Goal: Information Seeking & Learning: Understand process/instructions

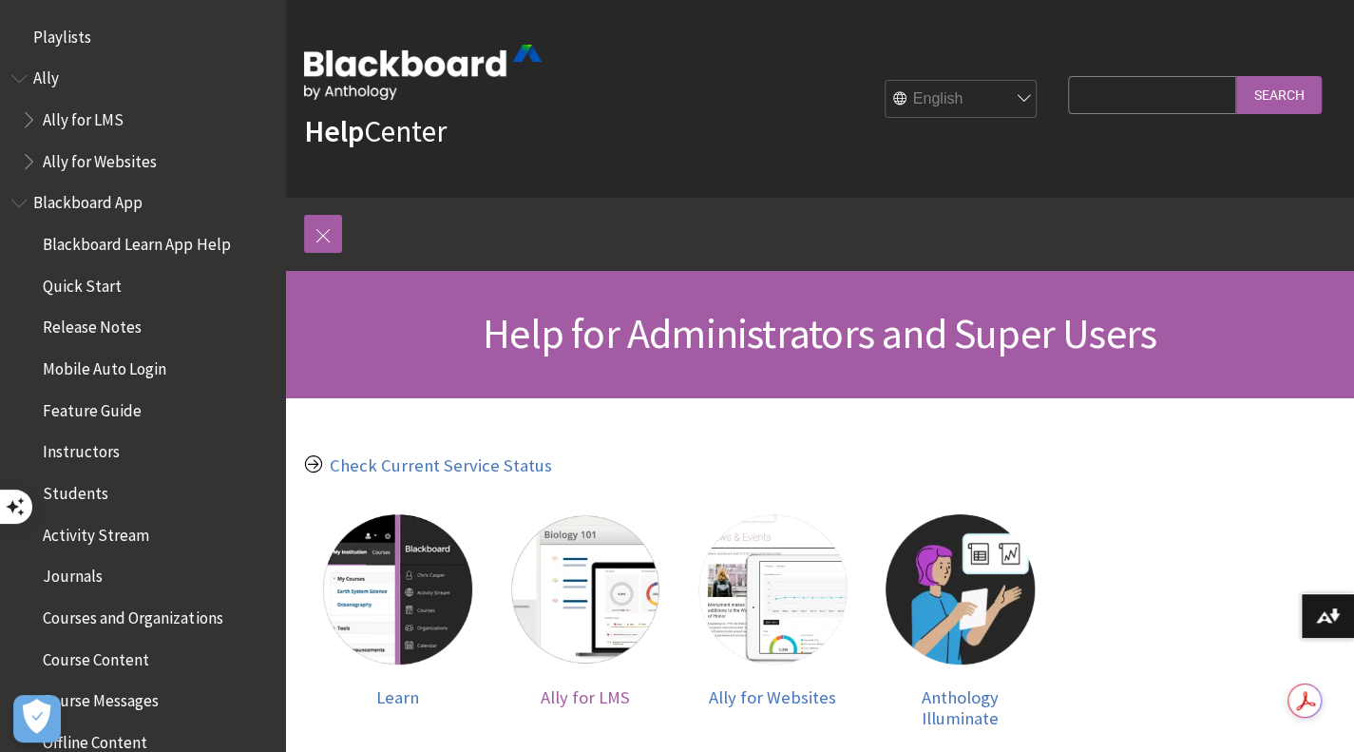
scroll to position [190, 0]
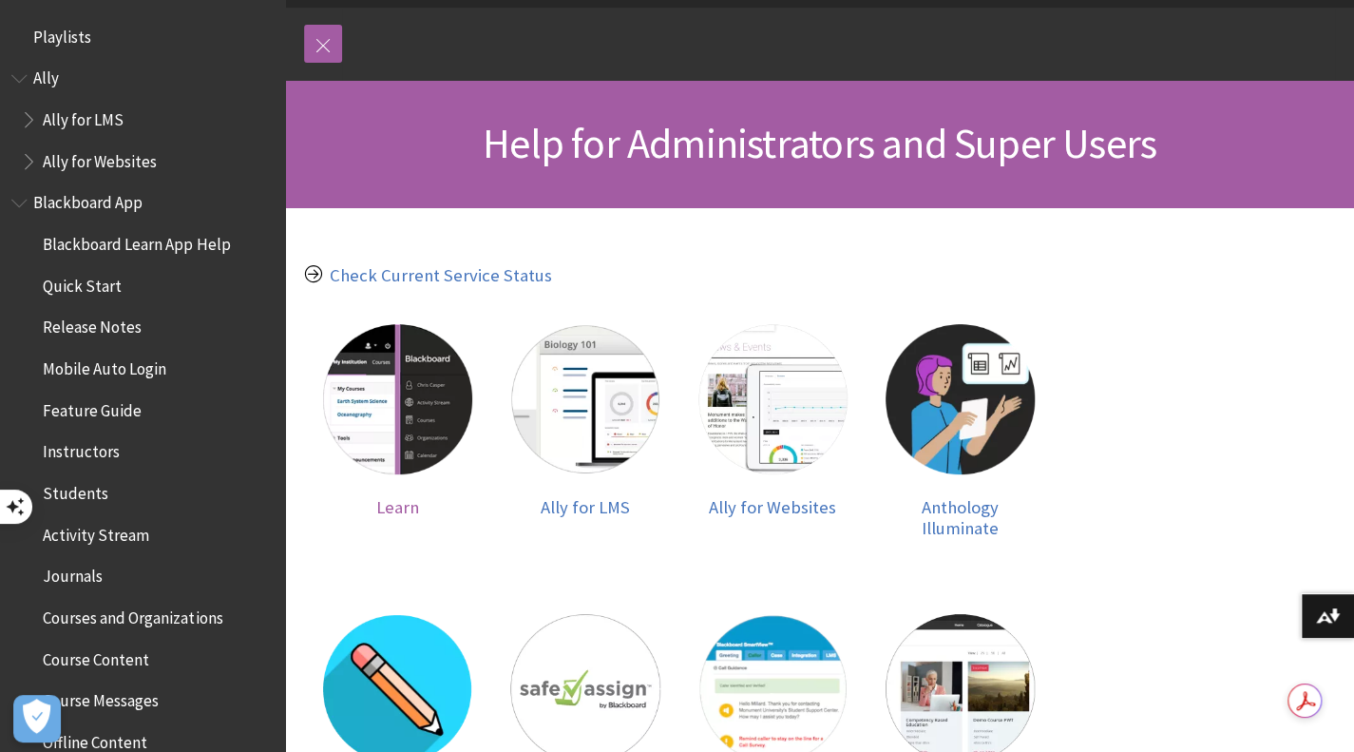
click at [397, 403] on img at bounding box center [397, 398] width 149 height 149
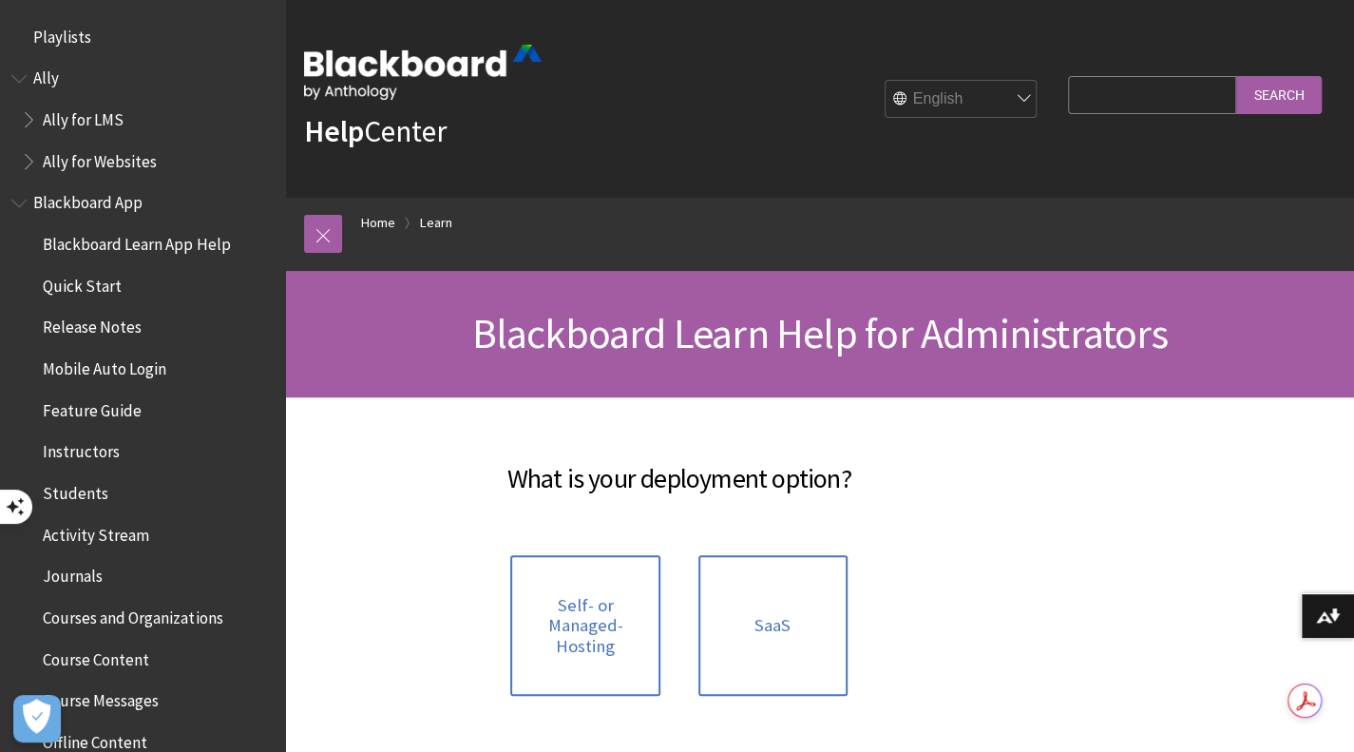
scroll to position [1913, 0]
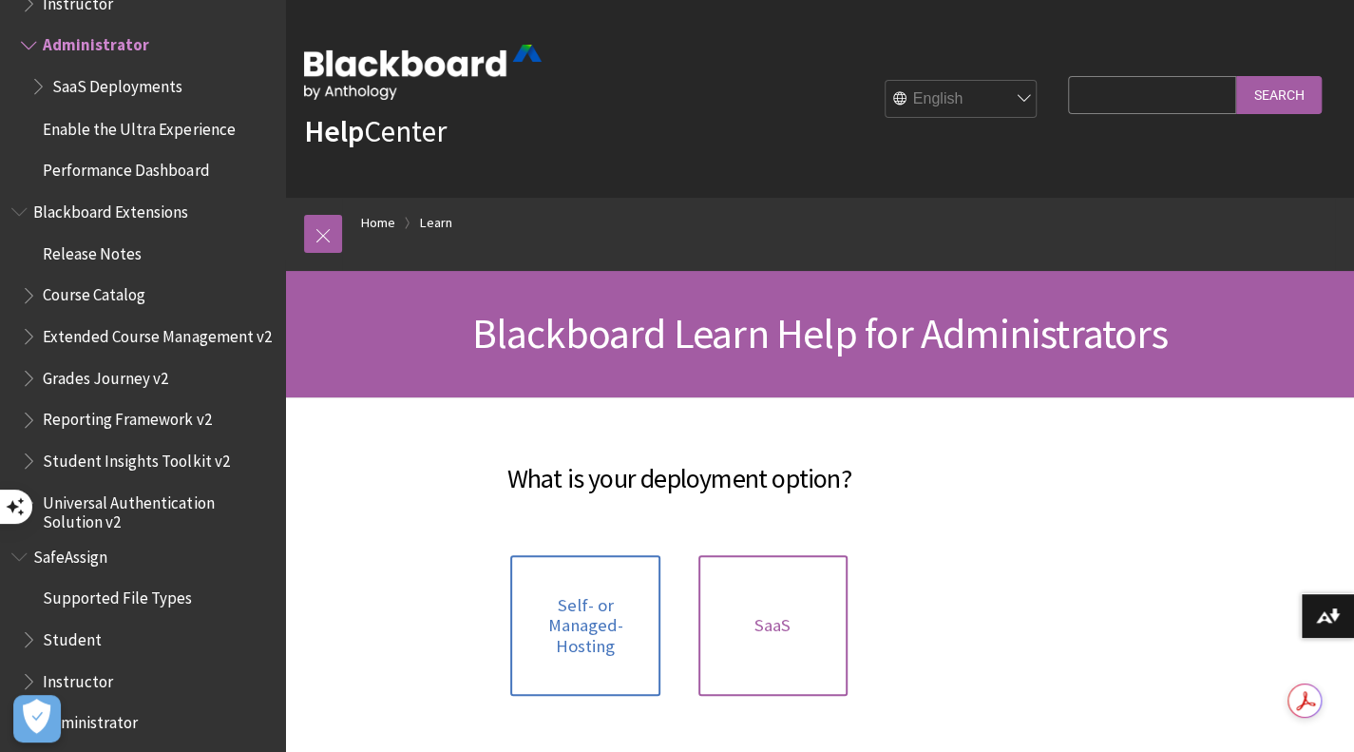
click at [821, 616] on link "SaaS" at bounding box center [773, 626] width 149 height 142
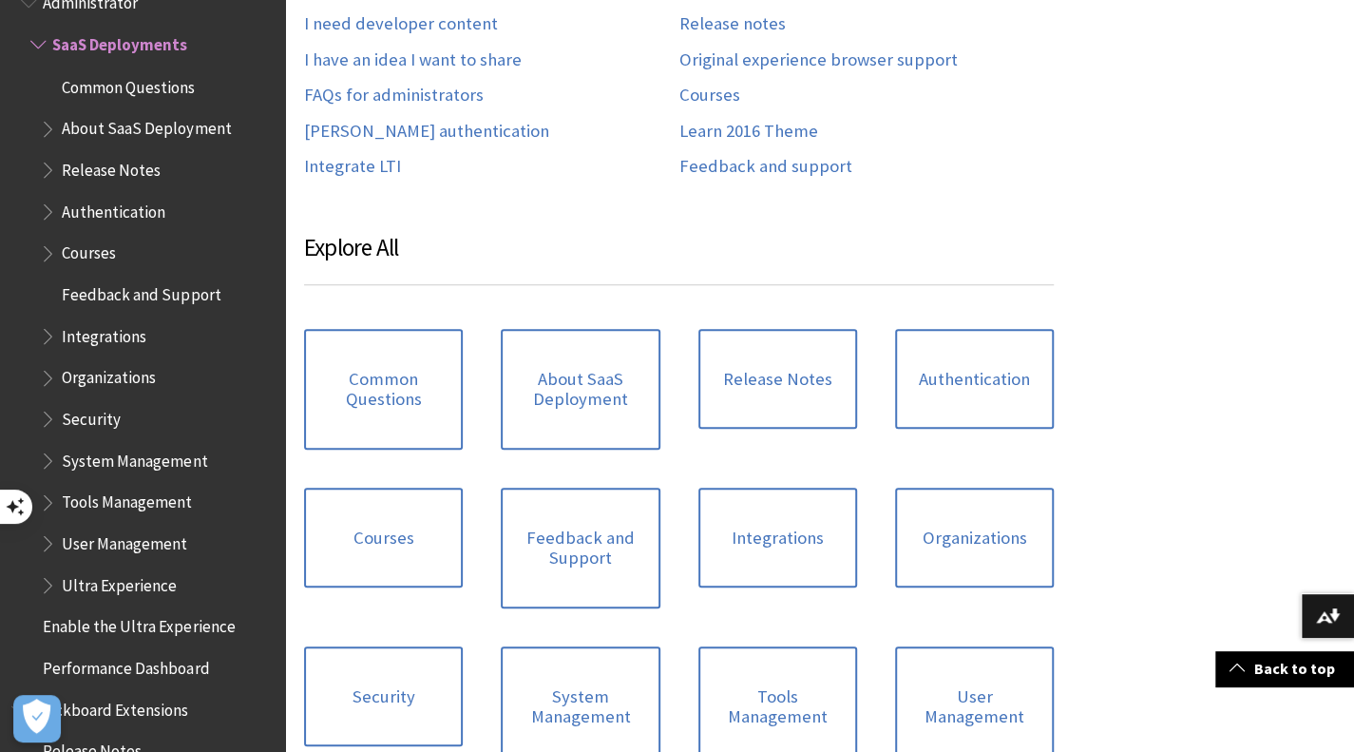
scroll to position [665, 0]
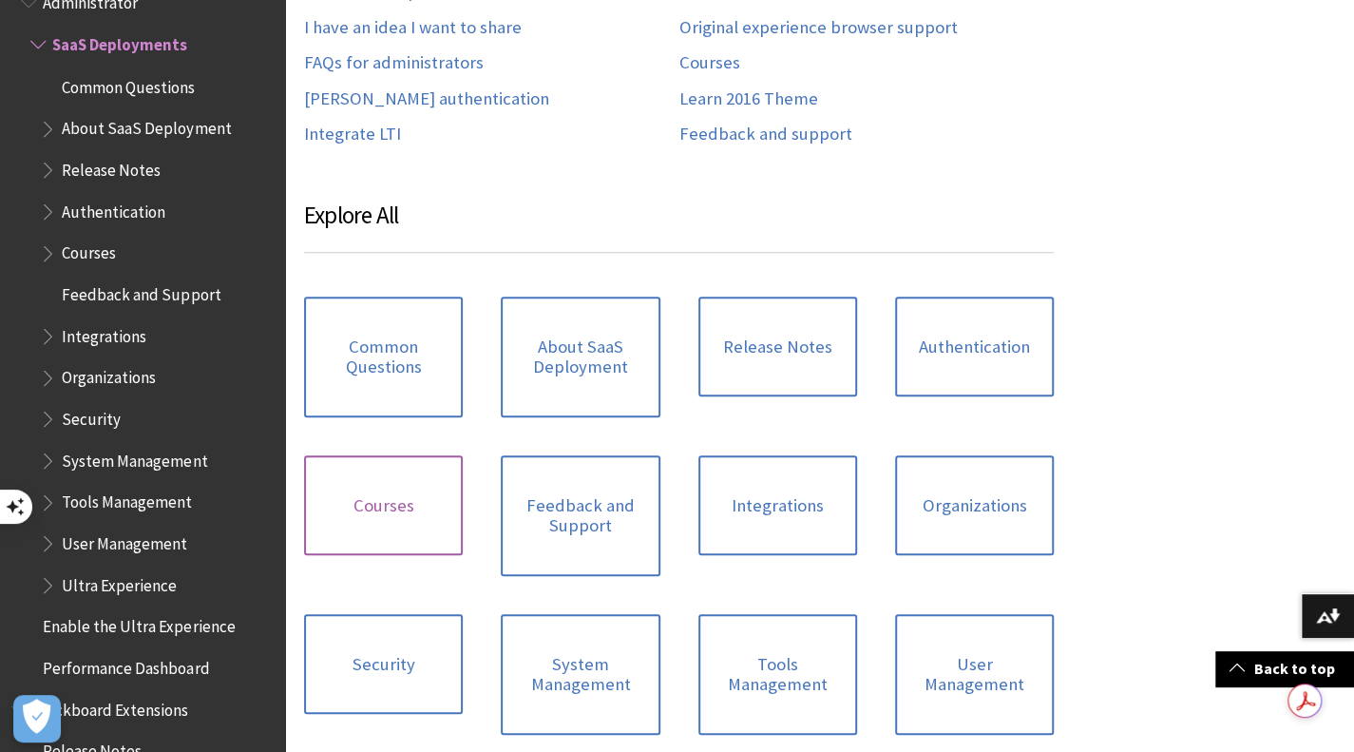
click at [364, 500] on link "Courses" at bounding box center [383, 505] width 159 height 101
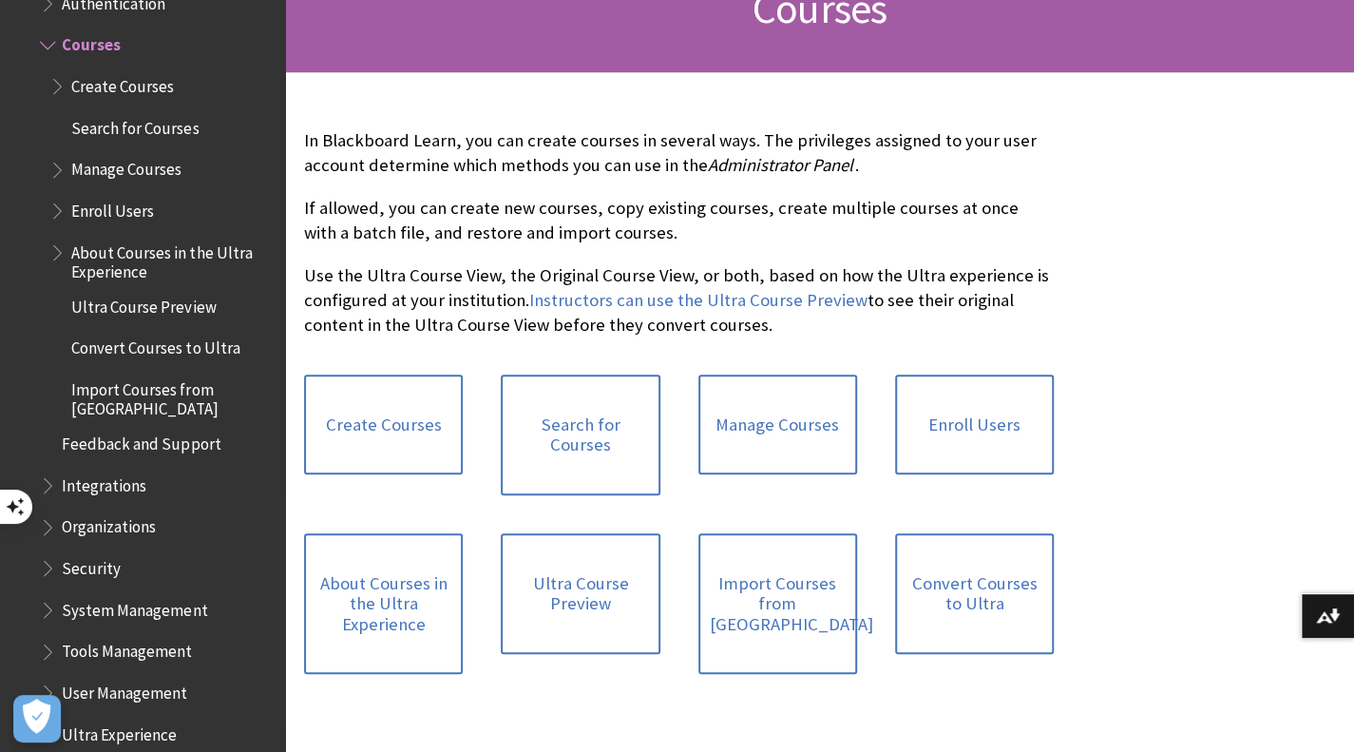
scroll to position [380, 0]
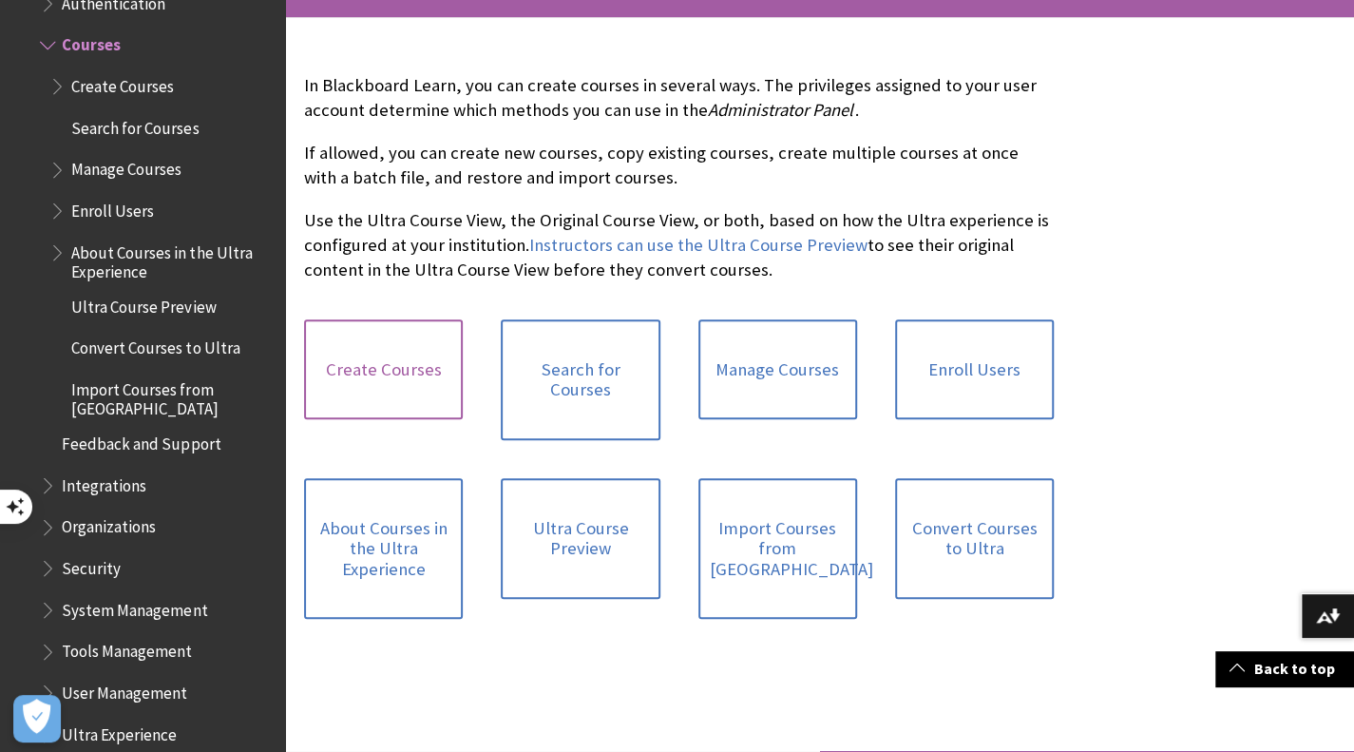
click at [416, 355] on link "Create Courses" at bounding box center [383, 369] width 159 height 101
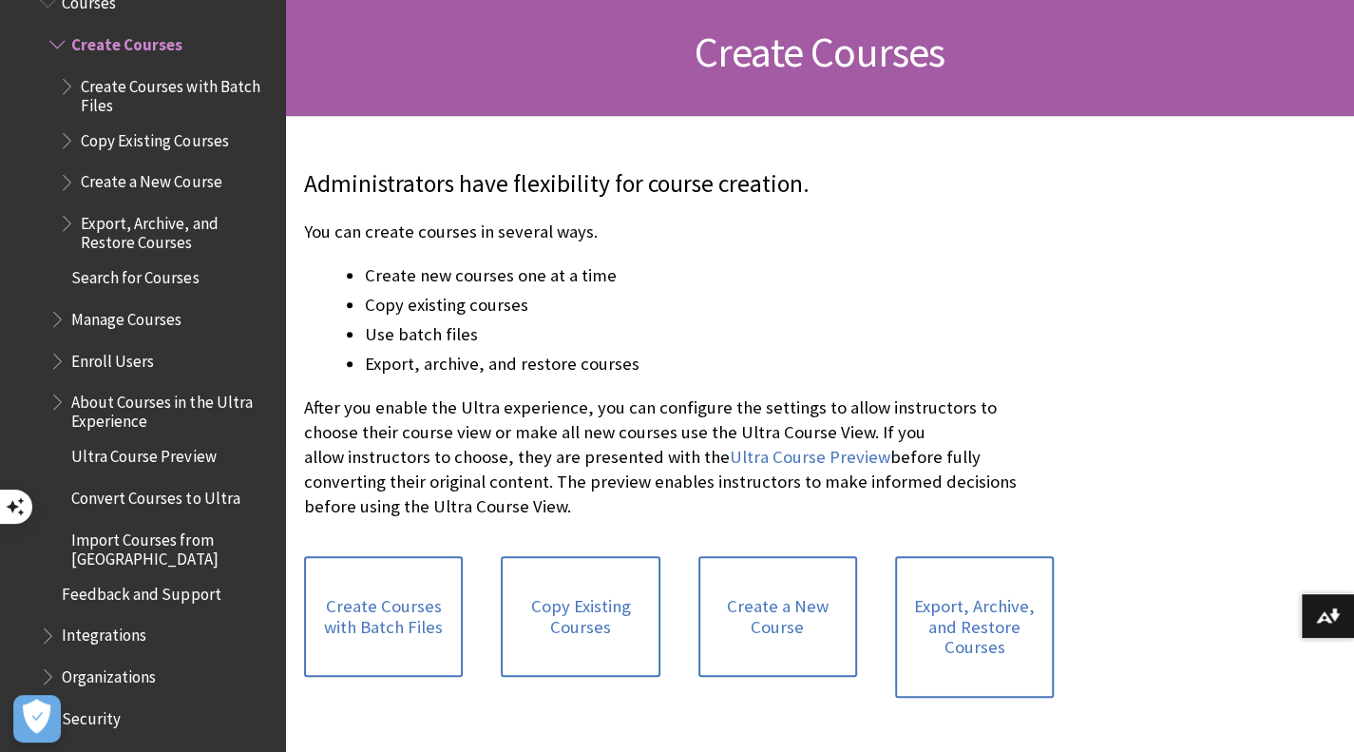
scroll to position [285, 0]
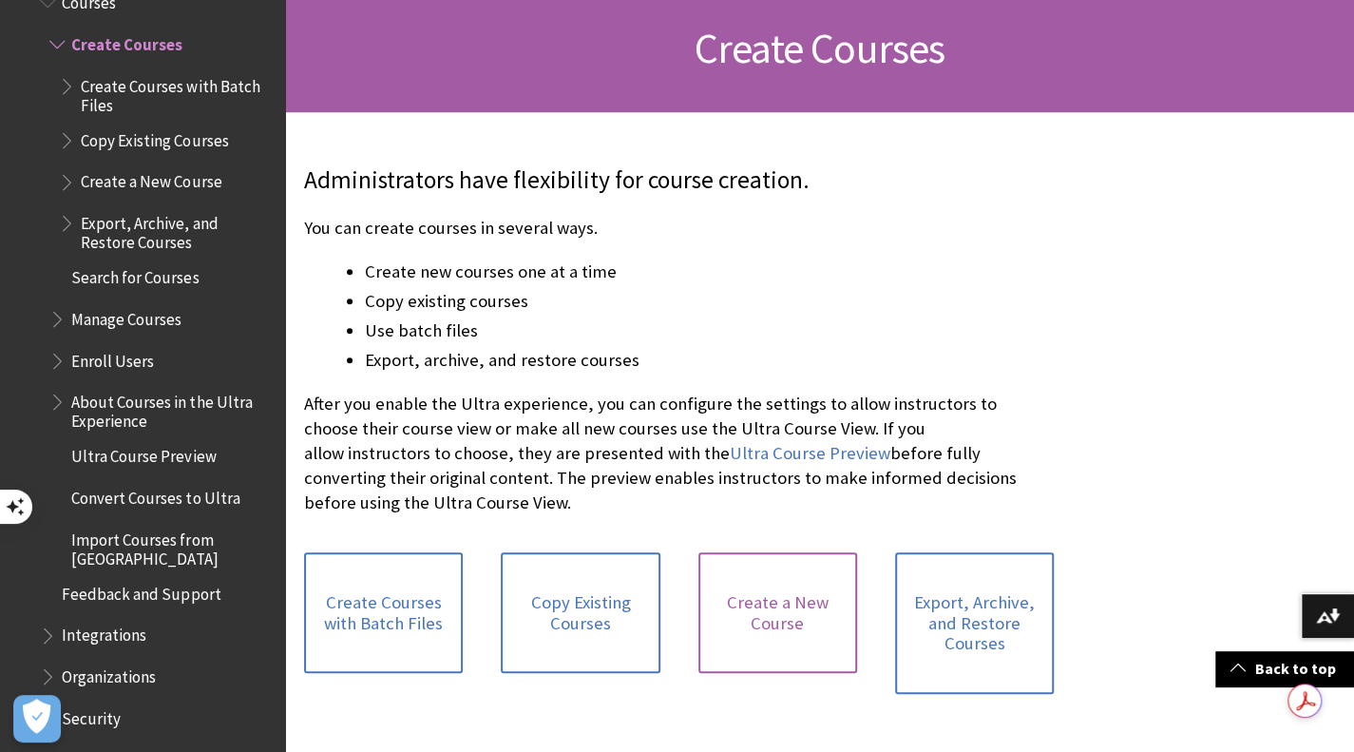
click at [808, 604] on link "Create a New Course" at bounding box center [778, 612] width 159 height 121
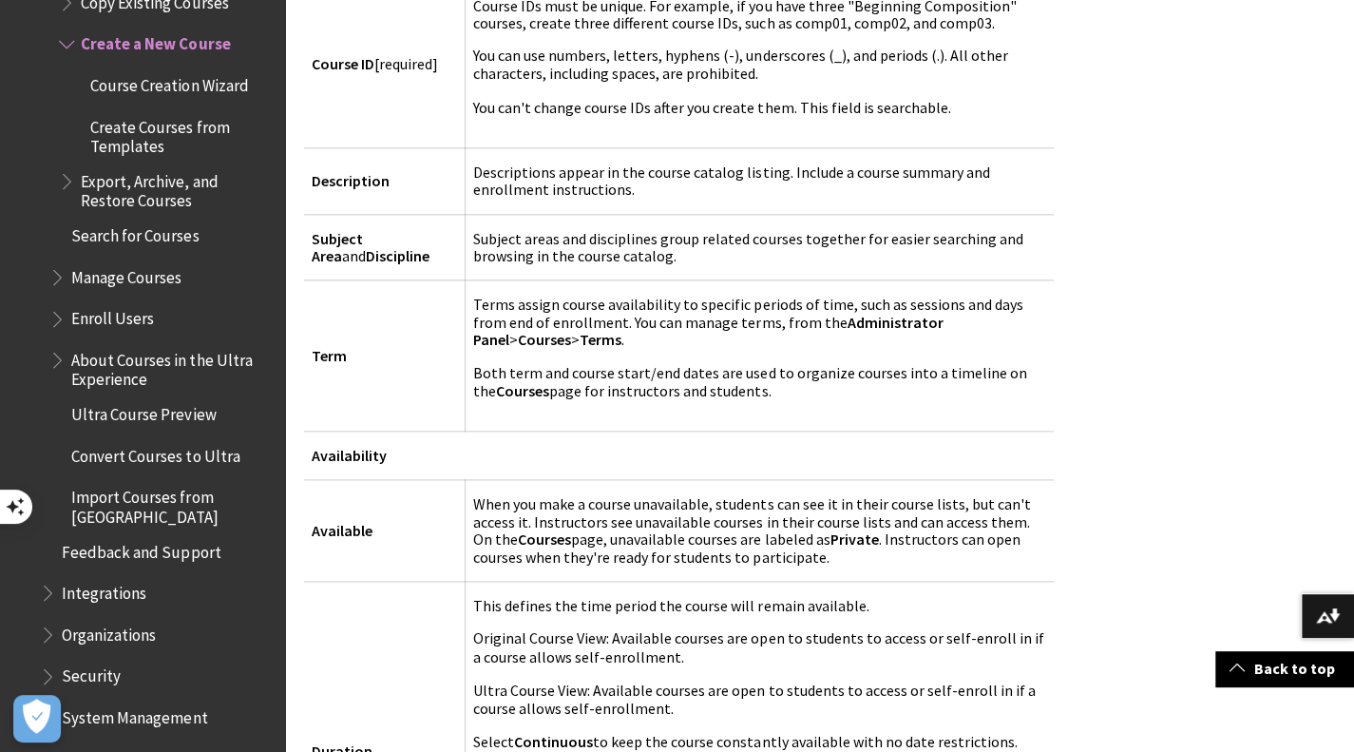
scroll to position [1236, 0]
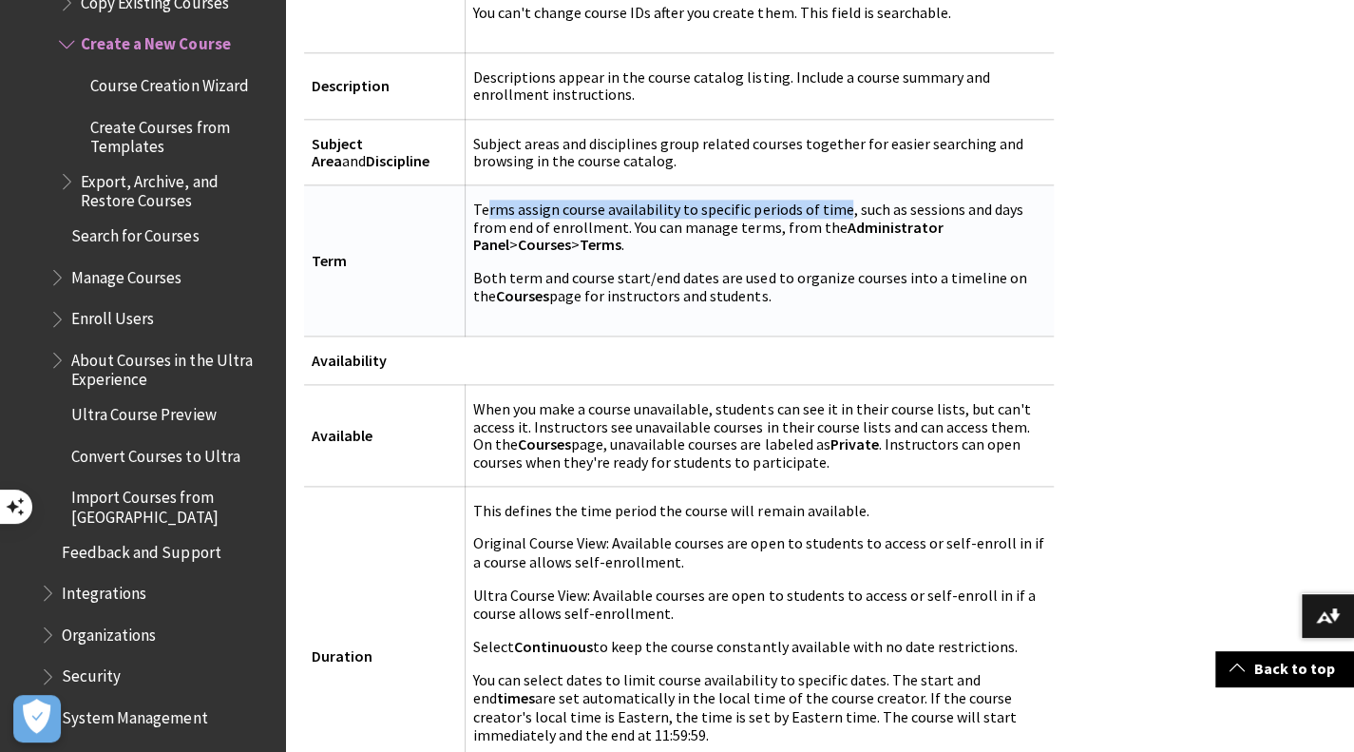
drag, startPoint x: 831, startPoint y: 207, endPoint x: 480, endPoint y: 198, distance: 350.9
click at [480, 198] on td "Terms assign course availability to specific periods of time, such as sessions …" at bounding box center [760, 260] width 588 height 151
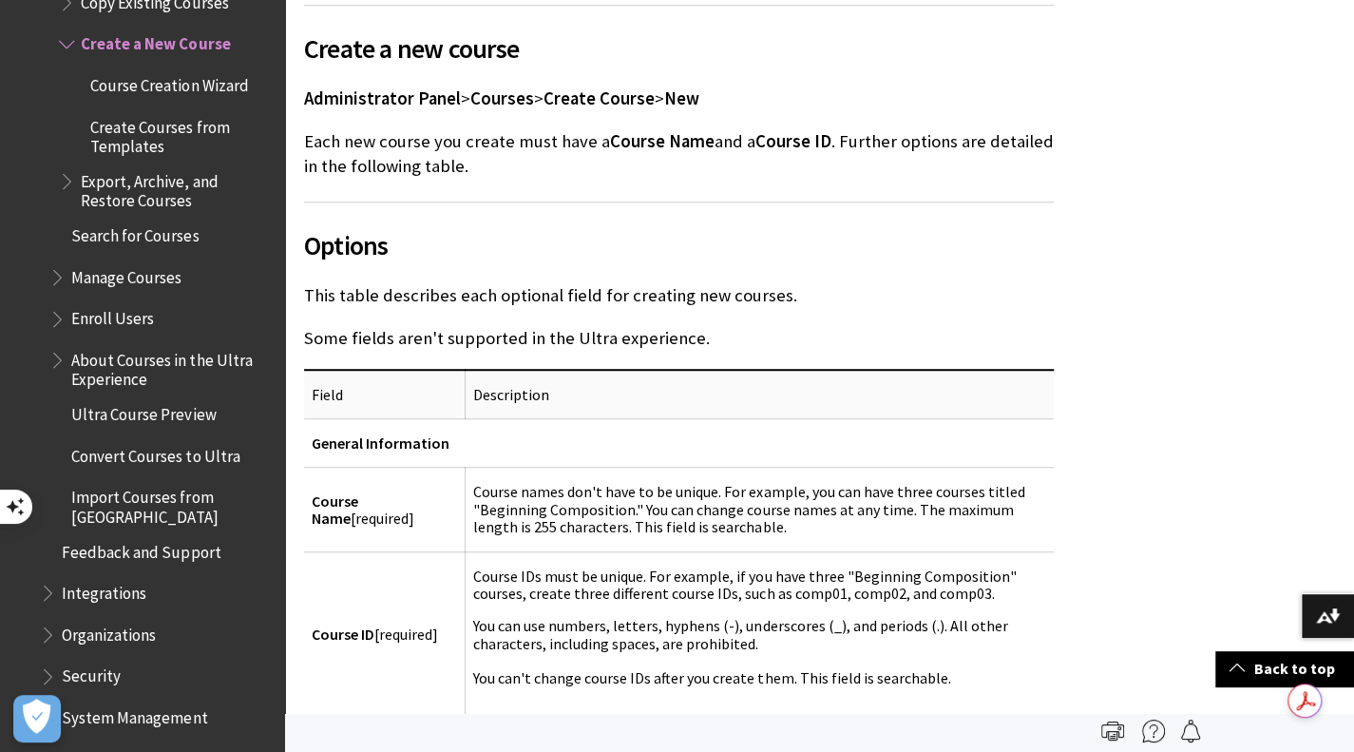
scroll to position [95, 0]
